Goal: Task Accomplishment & Management: Use online tool/utility

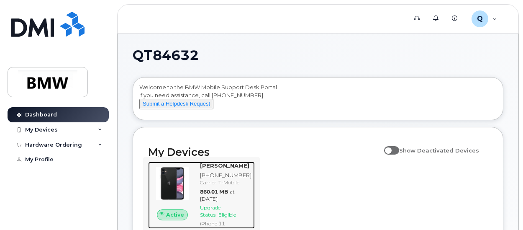
click at [187, 184] on img at bounding box center [172, 183] width 35 height 35
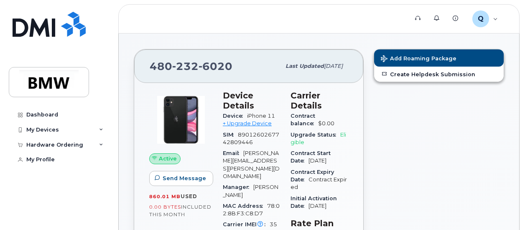
scroll to position [42, 0]
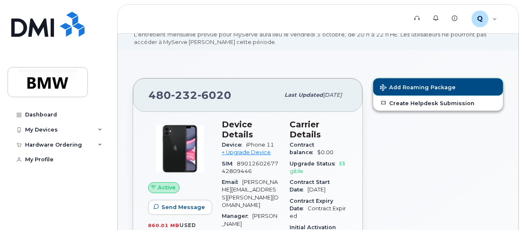
click at [409, 90] on button "Add Roaming Package" at bounding box center [438, 86] width 130 height 17
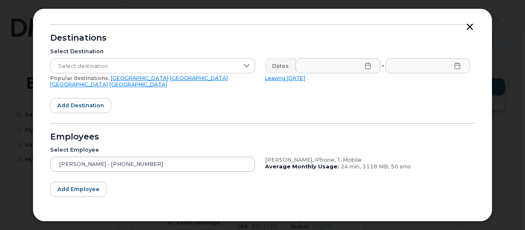
scroll to position [125, 0]
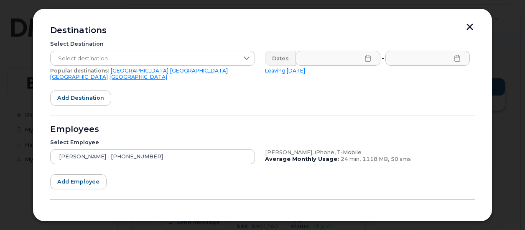
click at [108, 74] on link "United Kingdom" at bounding box center [79, 77] width 58 height 6
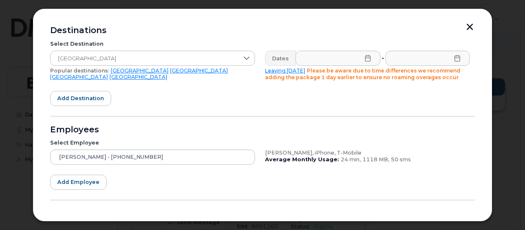
click at [367, 56] on icon at bounding box center [368, 58] width 7 height 7
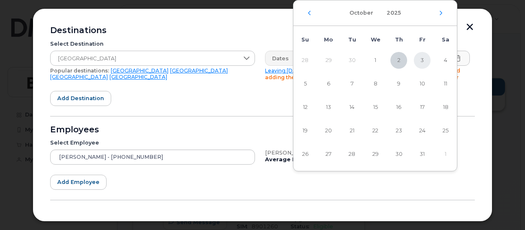
click at [423, 59] on span "3" at bounding box center [422, 60] width 17 height 17
type input "10/03/2025"
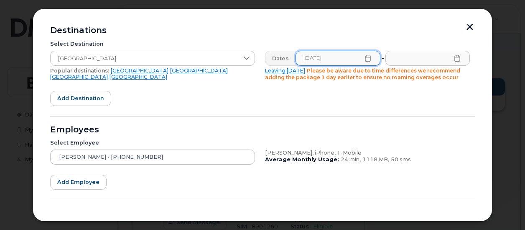
click at [455, 59] on icon at bounding box center [457, 58] width 7 height 7
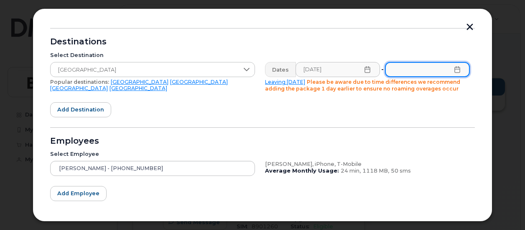
scroll to position [156, 0]
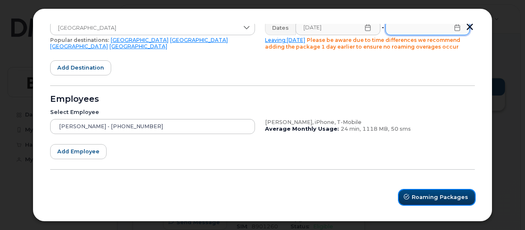
click at [448, 196] on span "Roaming Packages" at bounding box center [440, 197] width 56 height 8
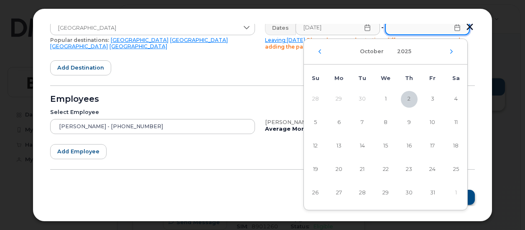
scroll to position [152, 0]
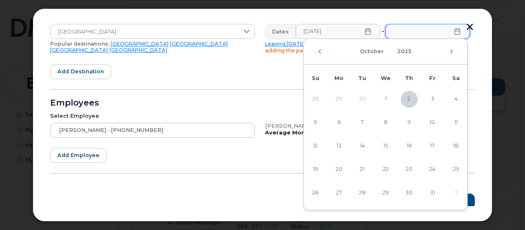
click at [255, 175] on form "- Note: Enter either the country you will be calling or traveling to in the Des…" at bounding box center [262, 85] width 425 height 245
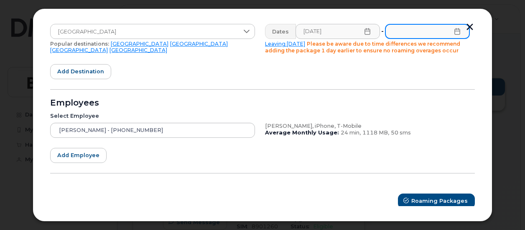
click at [456, 35] on input "text" at bounding box center [427, 31] width 85 height 15
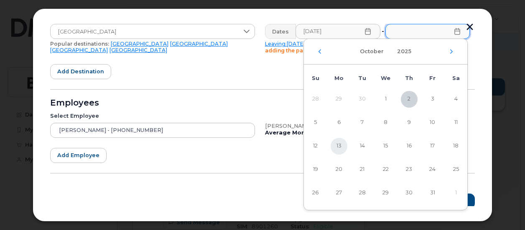
click at [343, 145] on span "13" at bounding box center [339, 146] width 17 height 17
type input "10/13/2025"
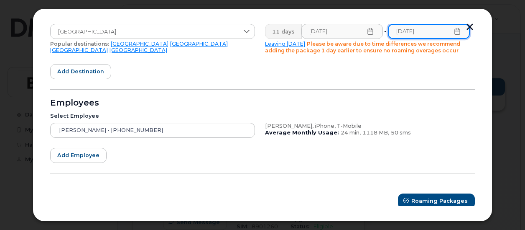
scroll to position [156, 0]
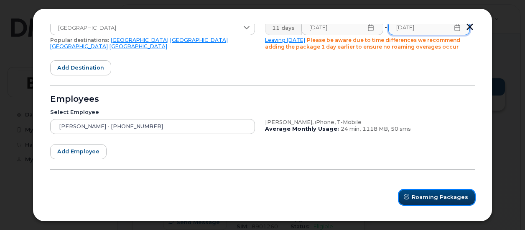
click at [437, 193] on span "Roaming Packages" at bounding box center [440, 197] width 56 height 8
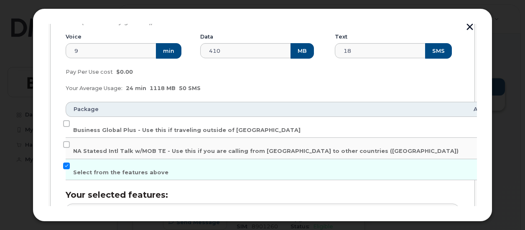
scroll to position [166, 0]
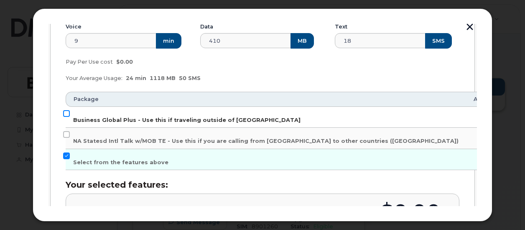
click at [67, 113] on input "Business Global Plus - Use this if traveling outside of North America" at bounding box center [66, 113] width 7 height 7
checkbox input "true"
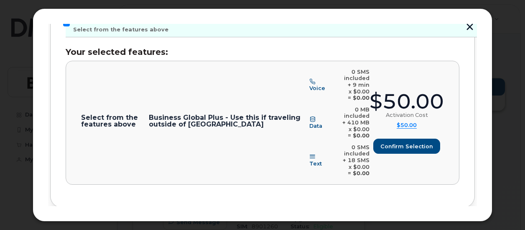
scroll to position [310, 0]
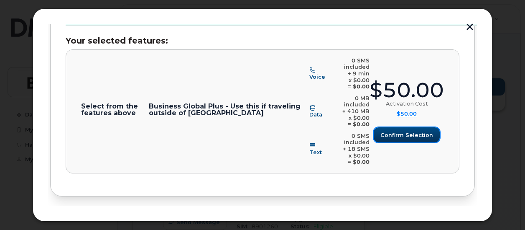
click at [386, 131] on span "Confirm selection" at bounding box center [407, 135] width 53 height 8
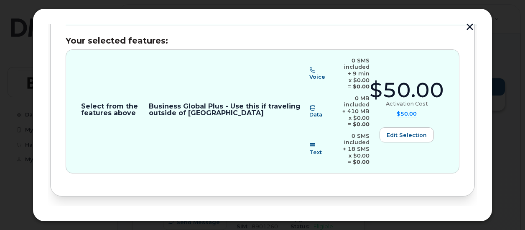
click at [458, 220] on span "Review" at bounding box center [451, 224] width 21 height 8
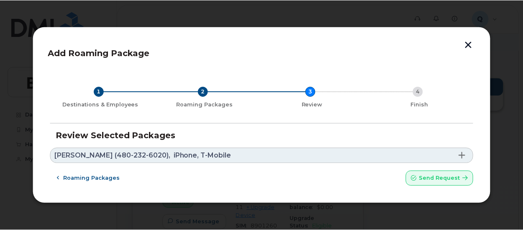
scroll to position [0, 0]
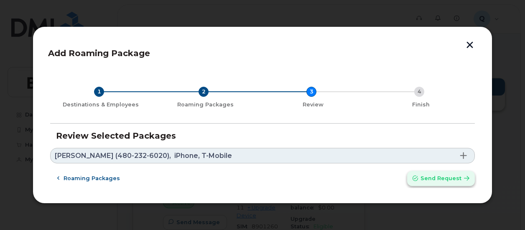
click at [454, 181] on span "Send request" at bounding box center [441, 178] width 41 height 8
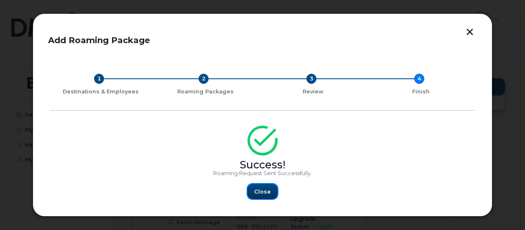
click at [273, 191] on button "Close" at bounding box center [263, 191] width 30 height 15
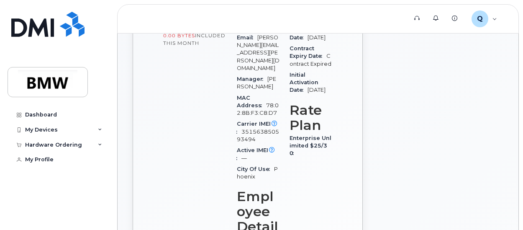
scroll to position [167, 0]
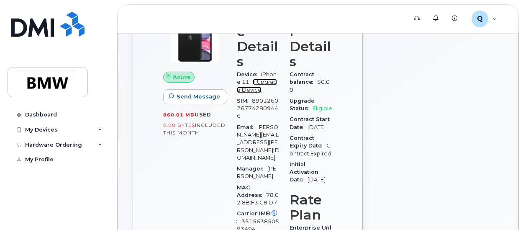
click at [268, 79] on link "+ Upgrade Device" at bounding box center [257, 86] width 40 height 14
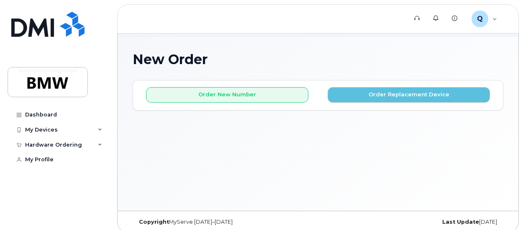
scroll to position [62, 0]
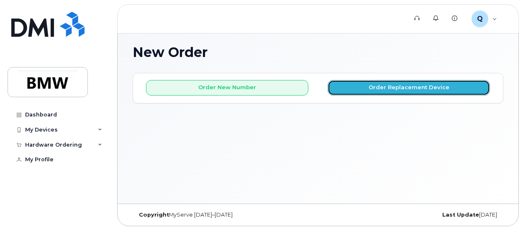
click at [370, 86] on button "Order Replacement Device" at bounding box center [408, 87] width 162 height 15
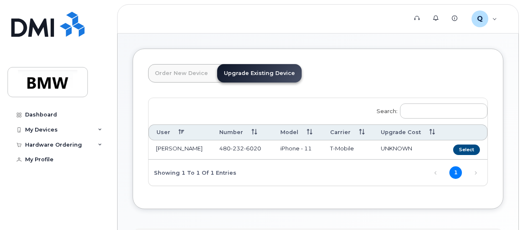
scroll to position [64, 0]
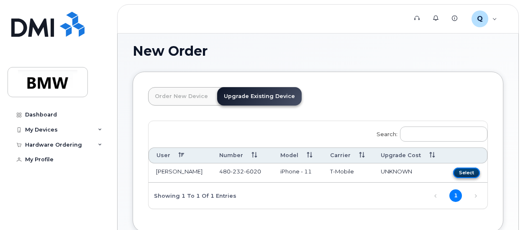
click at [473, 169] on button "Select" at bounding box center [466, 172] width 27 height 10
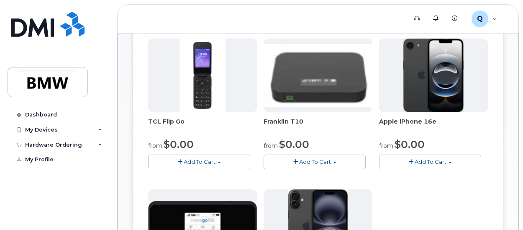
scroll to position [231, 0]
